Goal: Task Accomplishment & Management: Use online tool/utility

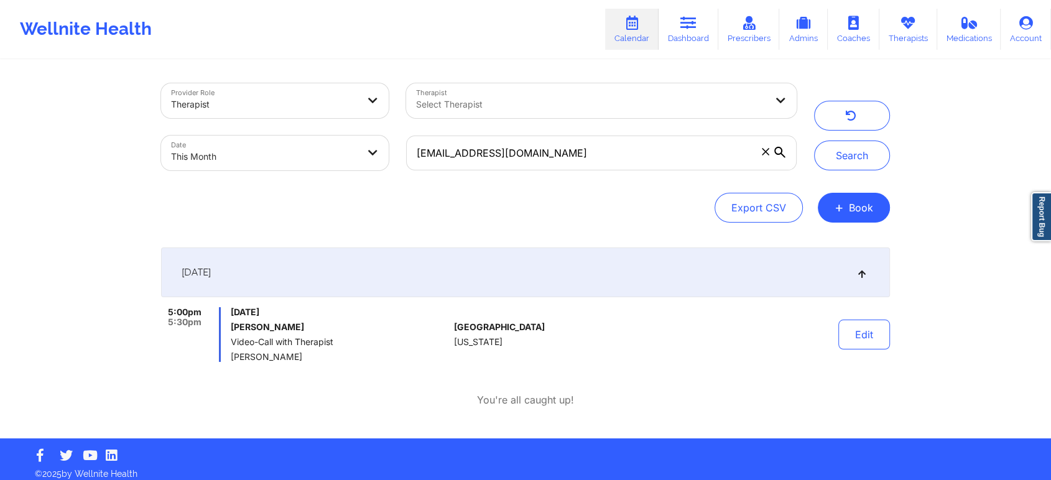
click at [814, 141] on button "Search" at bounding box center [852, 156] width 76 height 30
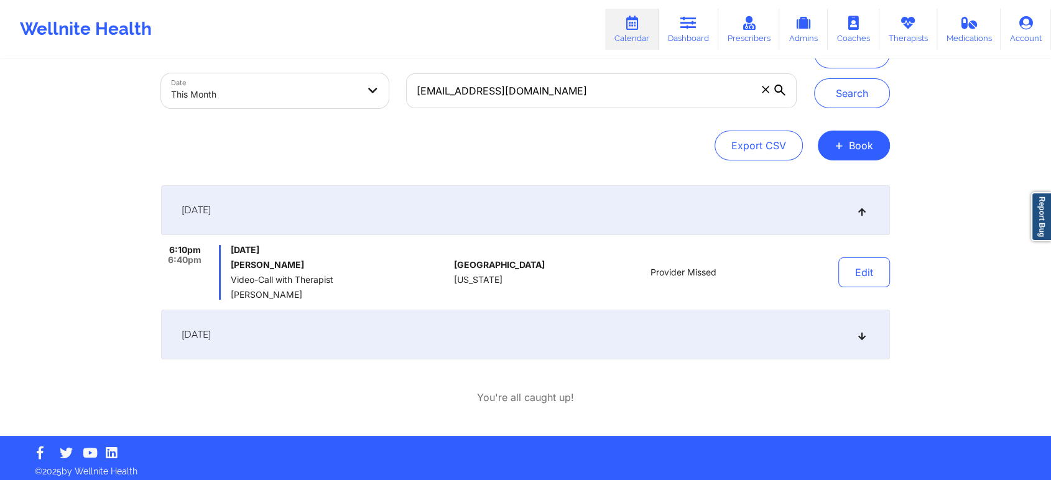
scroll to position [68, 0]
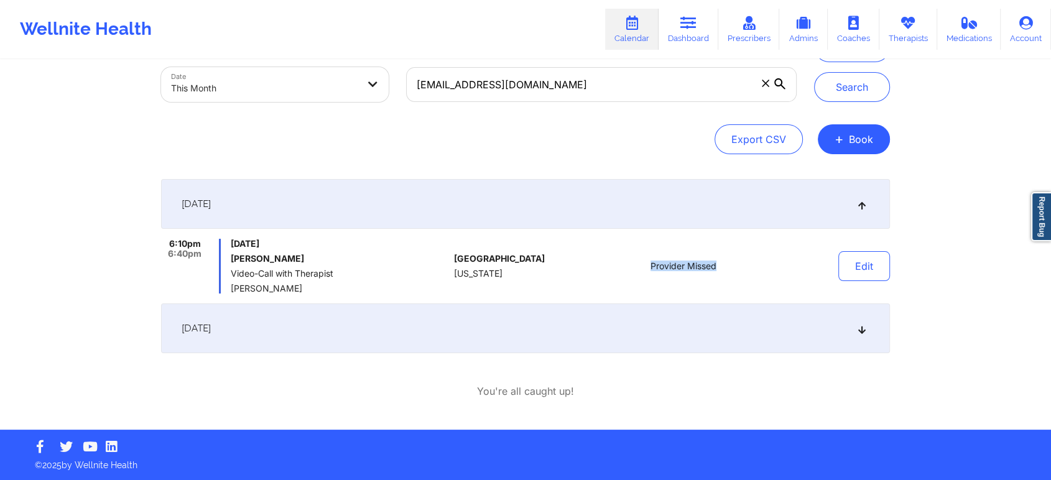
drag, startPoint x: 634, startPoint y: 262, endPoint x: 735, endPoint y: 269, distance: 101.7
click at [735, 269] on div "Provider Missed" at bounding box center [683, 266] width 173 height 55
click at [622, 347] on div "[DATE]" at bounding box center [525, 329] width 729 height 50
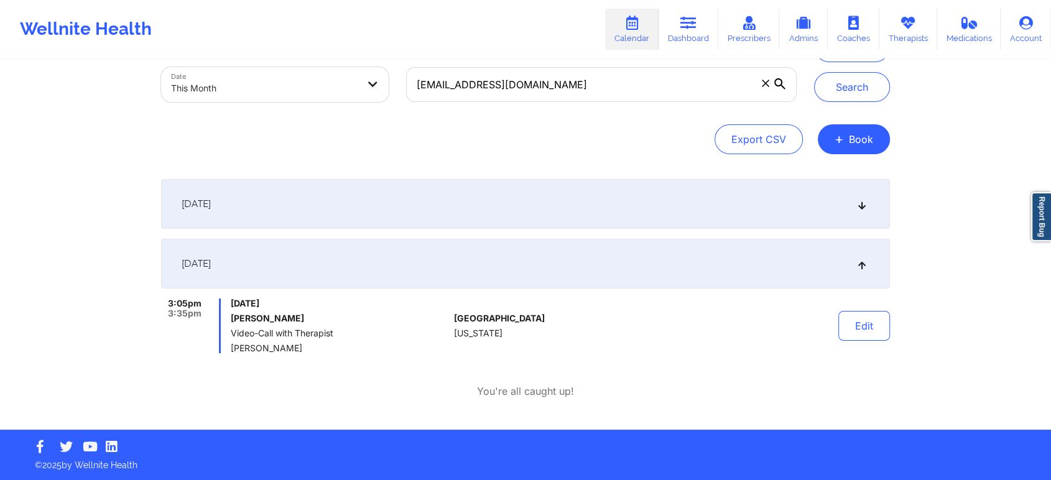
click at [544, 182] on div "[DATE]" at bounding box center [525, 204] width 729 height 50
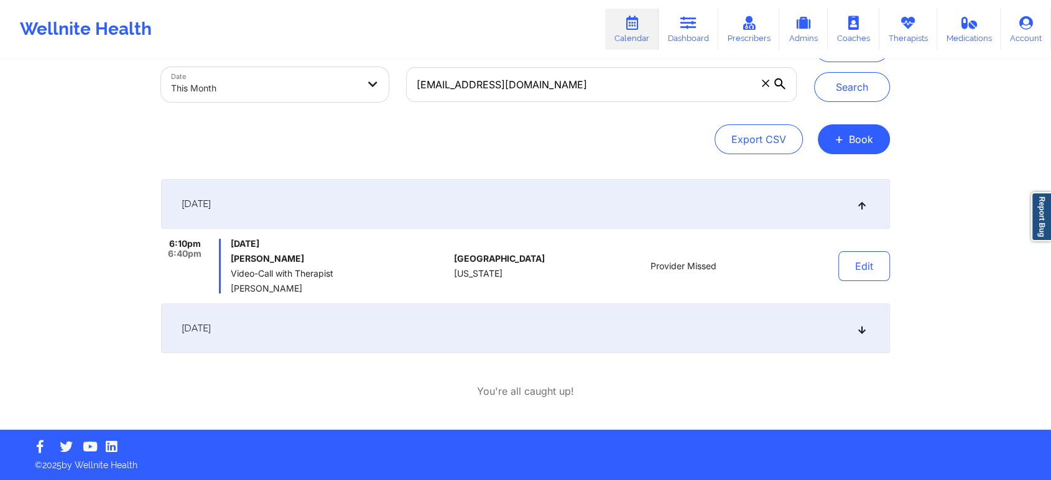
click at [775, 249] on div "Edit" at bounding box center [832, 266] width 115 height 55
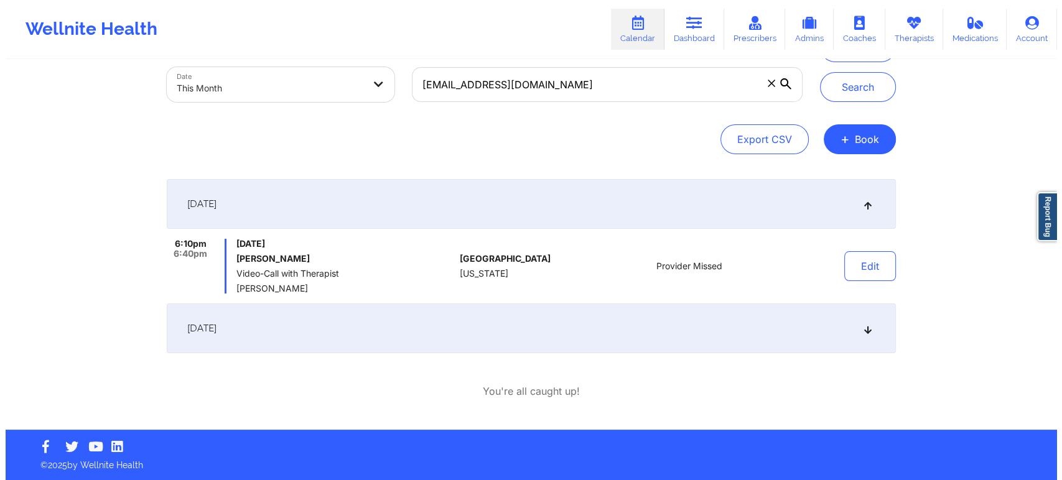
scroll to position [0, 0]
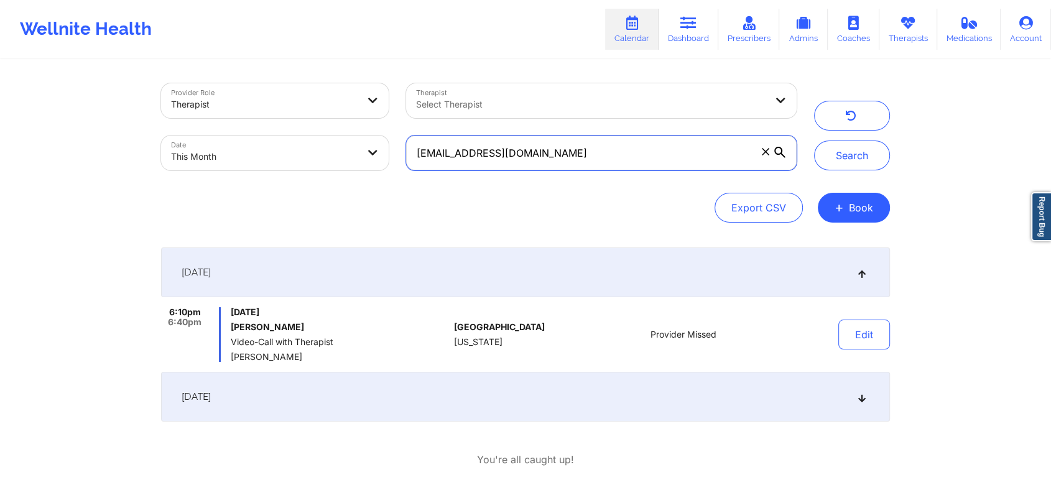
drag, startPoint x: 577, startPoint y: 137, endPoint x: 388, endPoint y: 169, distance: 191.7
click at [388, 169] on div "Provider Role Therapist Therapist Select Therapist Date This Month [EMAIL_ADDRE…" at bounding box center [478, 127] width 653 height 105
paste input "[PERSON_NAME].alonso98"
type input "[PERSON_NAME][EMAIL_ADDRESS][DOMAIN_NAME]"
click at [814, 141] on button "Search" at bounding box center [852, 156] width 76 height 30
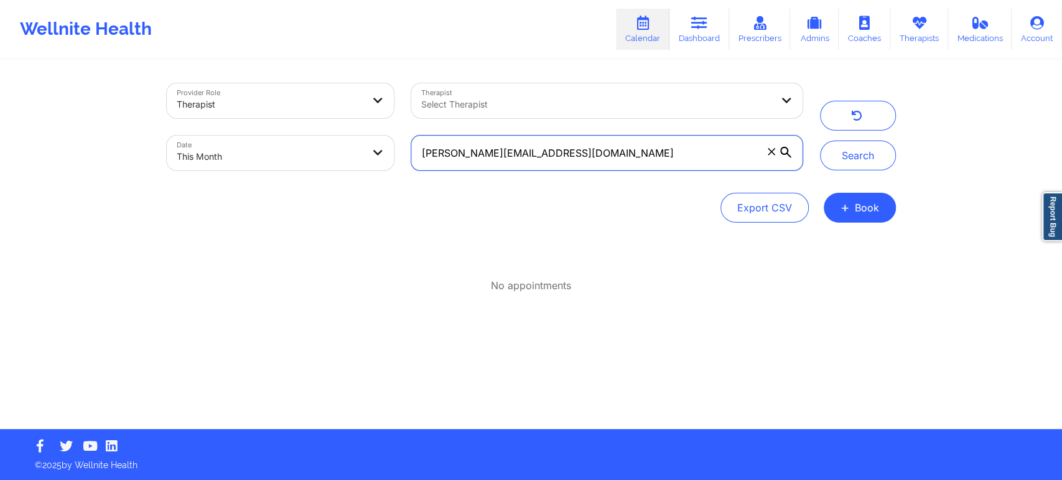
drag, startPoint x: 603, startPoint y: 149, endPoint x: 403, endPoint y: 159, distance: 199.9
click at [403, 159] on div "[PERSON_NAME][EMAIL_ADDRESS][DOMAIN_NAME]" at bounding box center [606, 153] width 408 height 52
click at [572, 158] on input "[PERSON_NAME][EMAIL_ADDRESS][DOMAIN_NAME]" at bounding box center [606, 153] width 391 height 35
drag, startPoint x: 603, startPoint y: 159, endPoint x: 341, endPoint y: 153, distance: 262.0
click at [341, 153] on div "Provider Role Therapist Therapist Select Therapist Date This Month [PERSON_NAME…" at bounding box center [484, 127] width 653 height 105
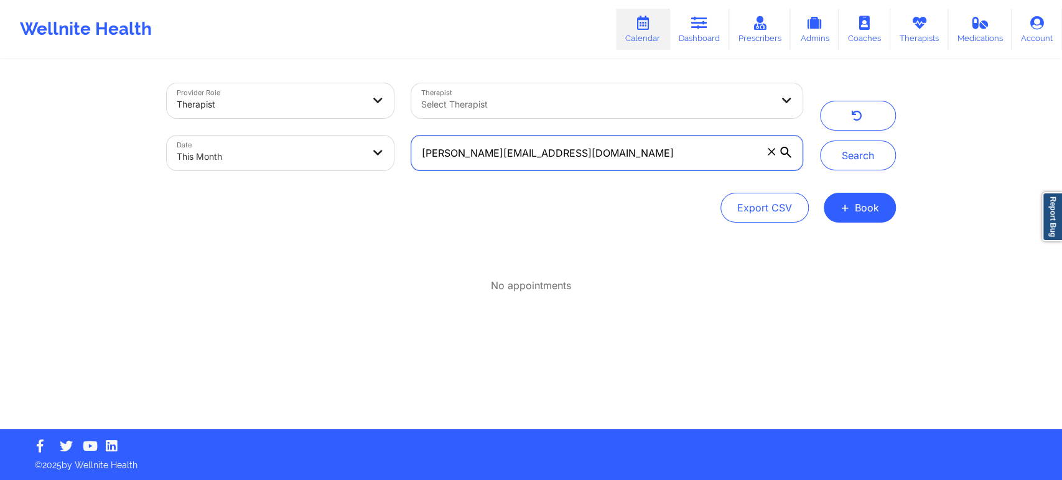
click at [820, 141] on button "Search" at bounding box center [858, 156] width 76 height 30
drag, startPoint x: 583, startPoint y: 144, endPoint x: 412, endPoint y: 157, distance: 171.5
click at [412, 157] on input "[PERSON_NAME][EMAIL_ADDRESS][DOMAIN_NAME]" at bounding box center [606, 153] width 391 height 35
